Goal: Check status

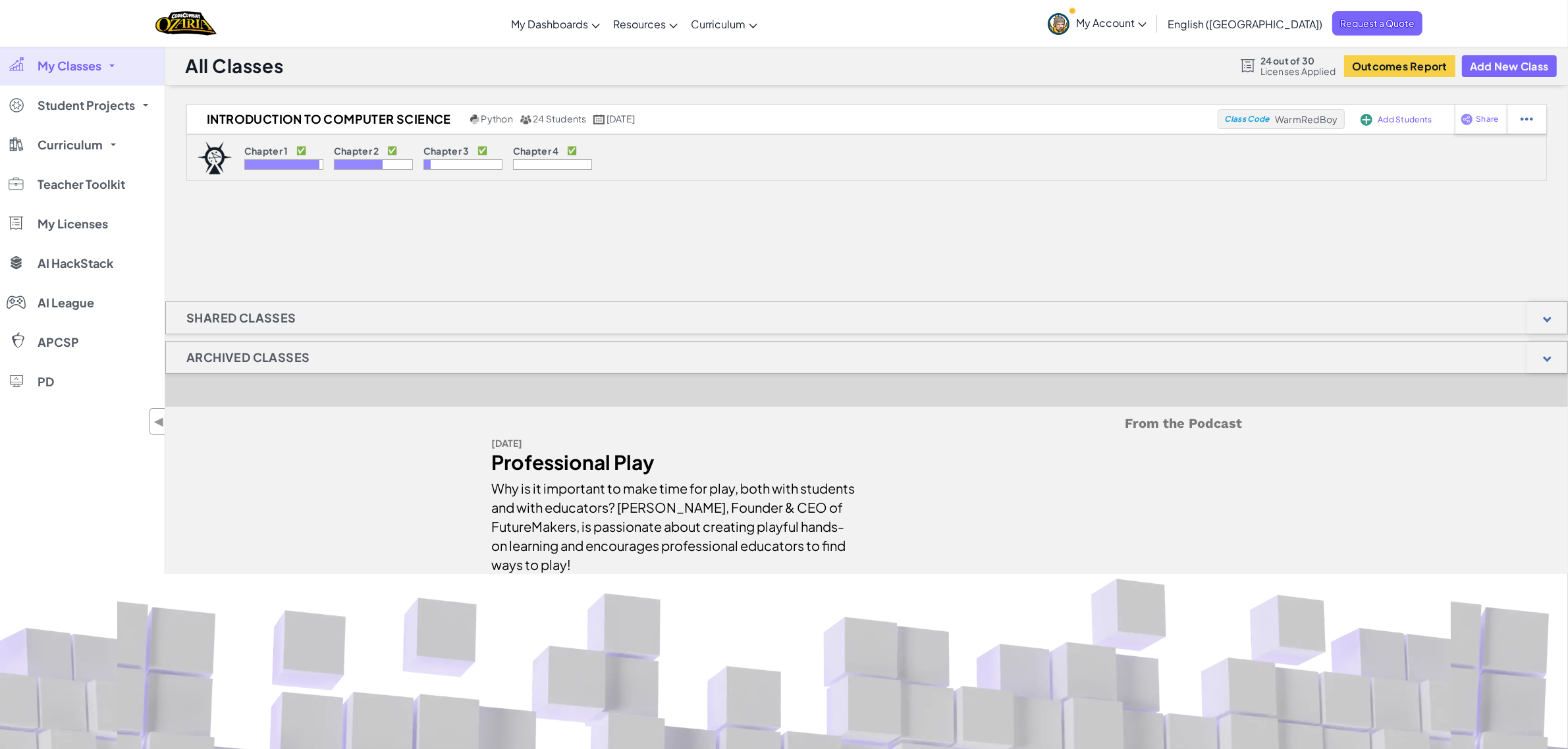
click at [629, 251] on div "Introduction to Computer Science Python 24 Students [DATE] Class Code WarmRedBo…" at bounding box center [866, 339] width 1403 height 471
click at [463, 150] on p "Chapter 3" at bounding box center [447, 151] width 46 height 11
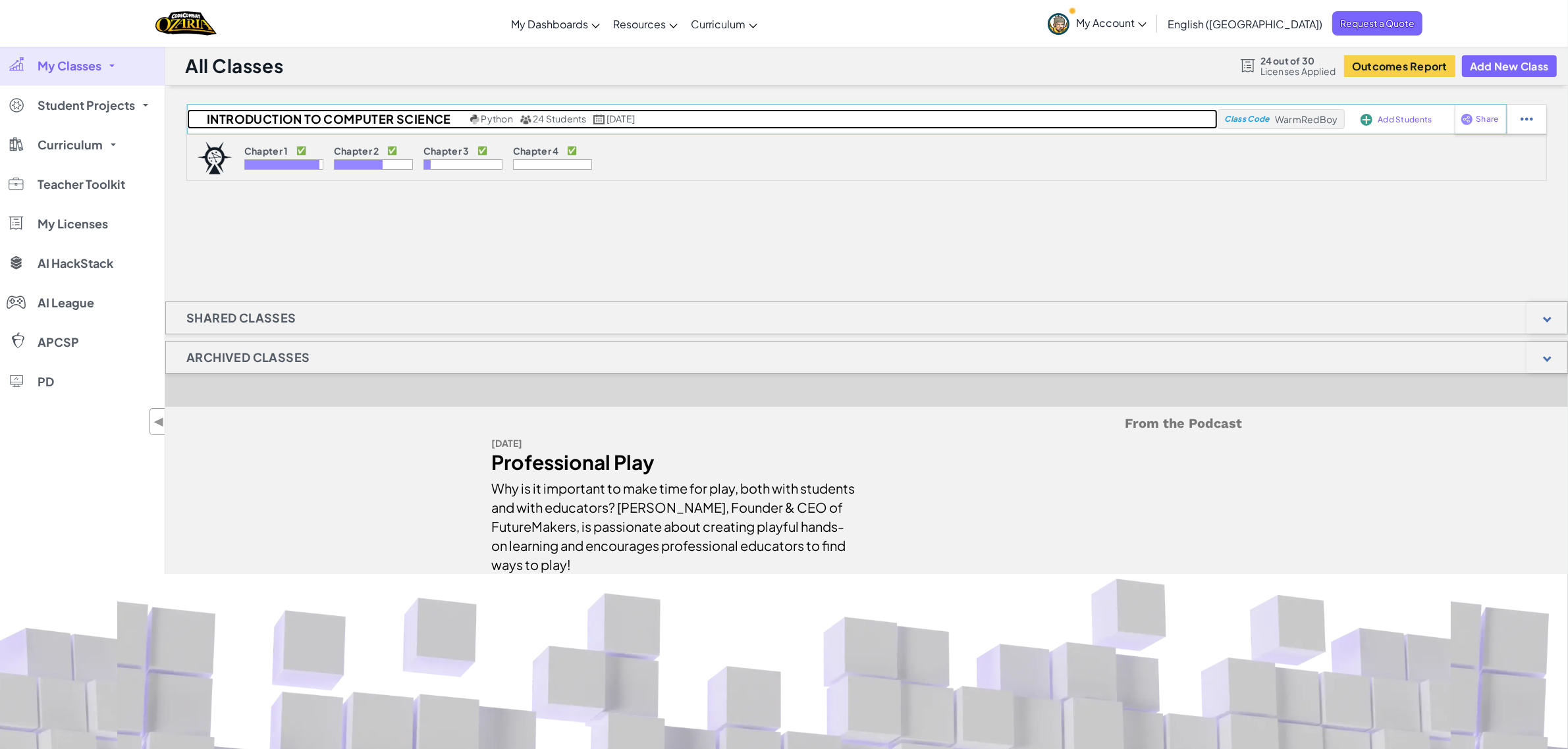
click at [454, 113] on h2 "Introduction to Computer Science" at bounding box center [328, 119] width 280 height 19
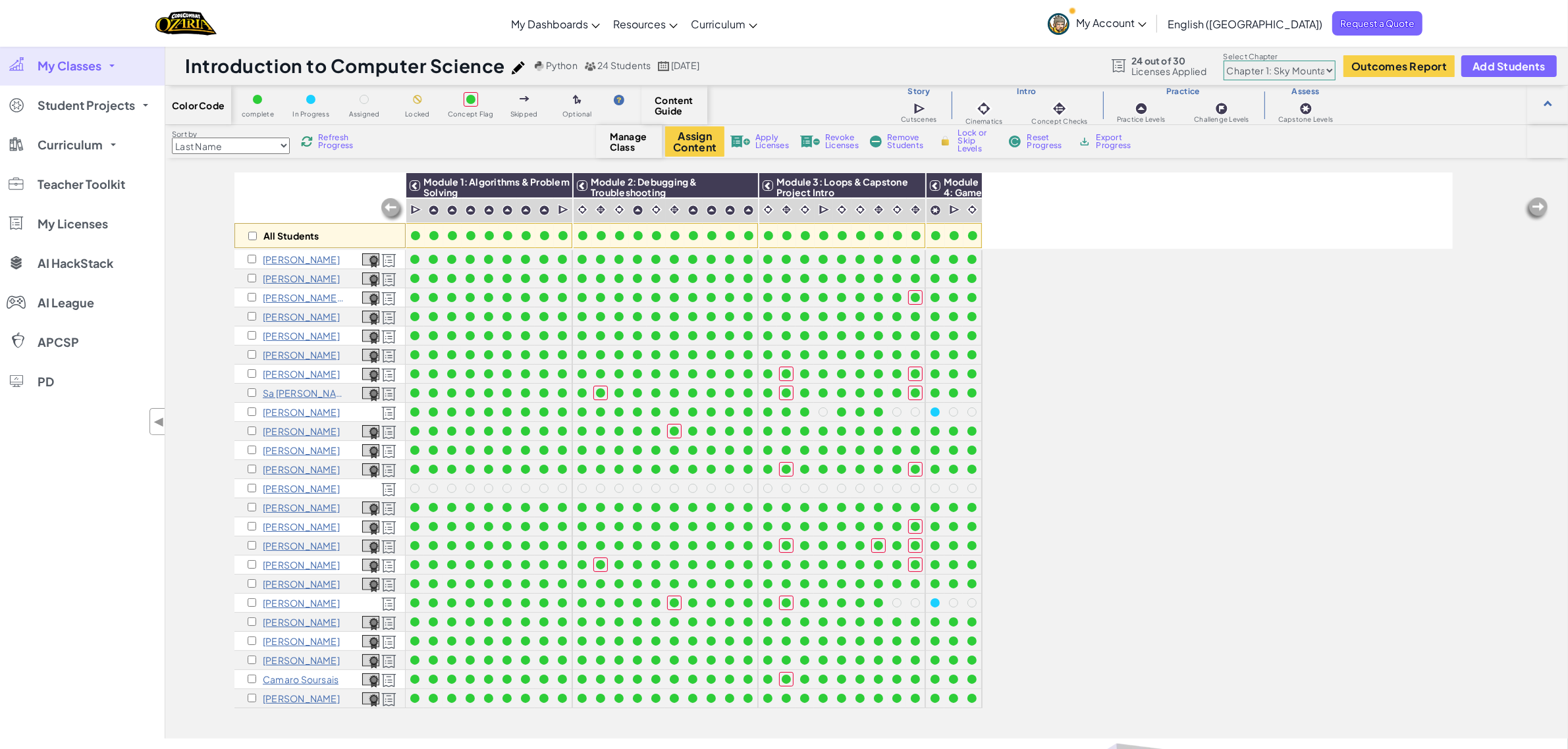
click at [1266, 72] on select "Chapter 1: Sky Mountain Chapter 2: The Moon Dancers Chapter 3: The Phoenix Land…" at bounding box center [1280, 71] width 112 height 19
select select "5d8a57abe8919b28d5113af1"
click at [1225, 61] on select "Chapter 1: Sky Mountain Chapter 2: The Moon Dancers Chapter 3: The Phoenix Land…" at bounding box center [1280, 71] width 112 height 19
